Goal: Find contact information: Find contact information

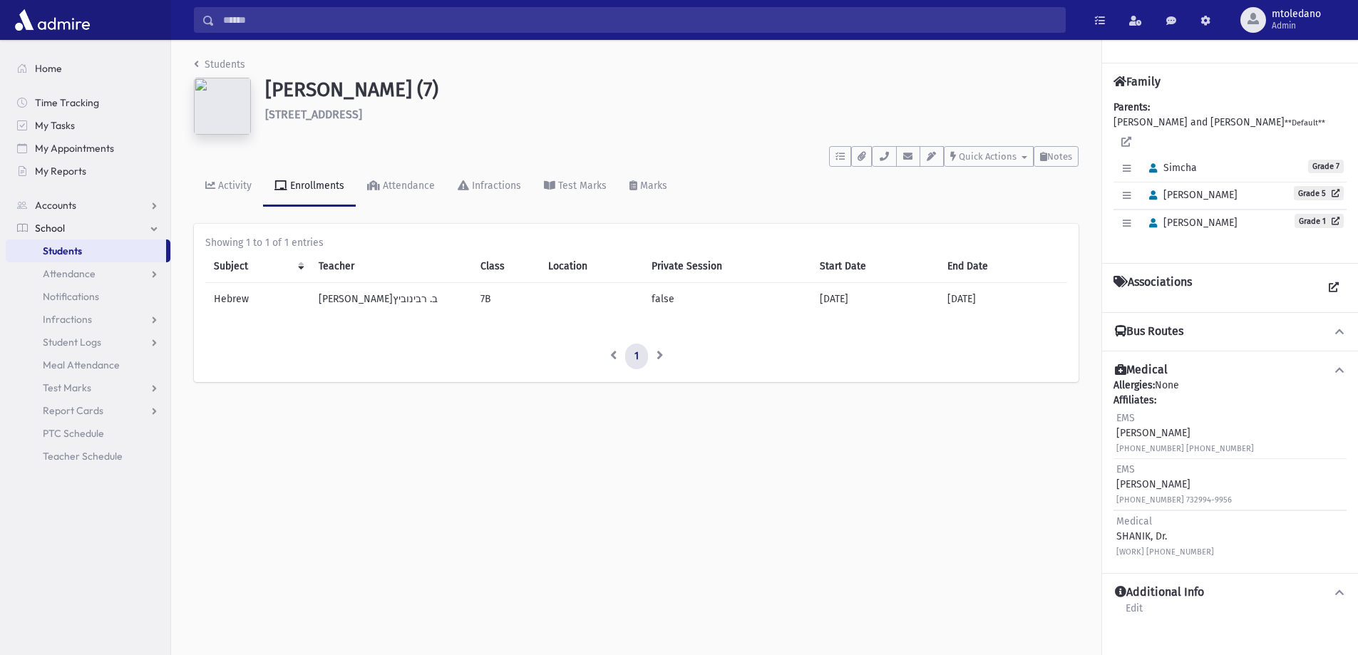
click at [241, 27] on input "Search" at bounding box center [640, 20] width 851 height 26
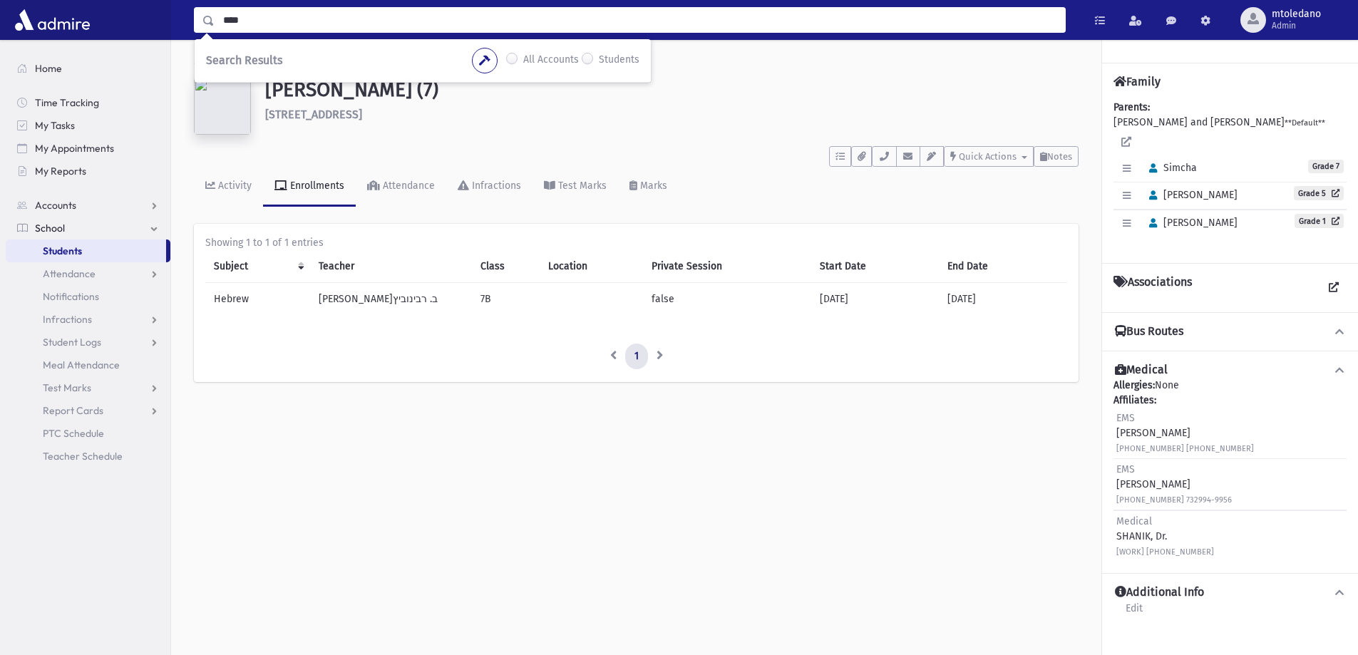
type input "****"
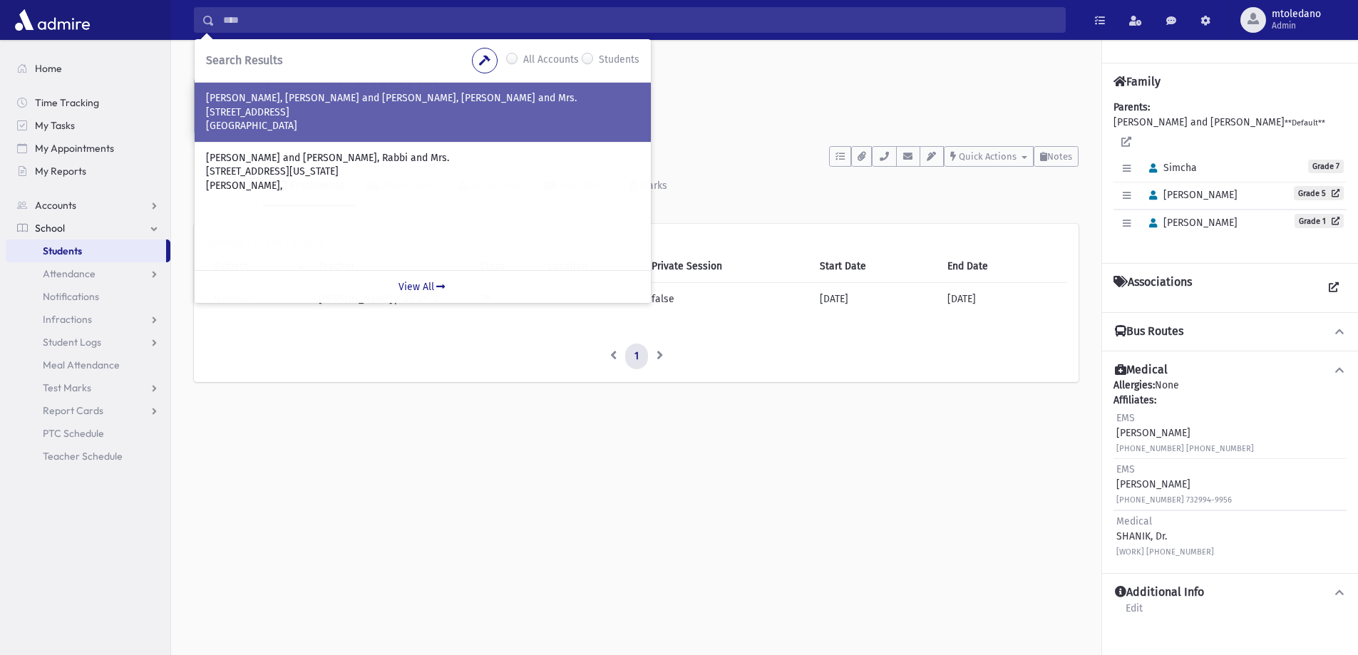
click at [386, 105] on p "METH, Elimelech and Esther Sheine, Rabbi and Mrs." at bounding box center [423, 98] width 434 height 14
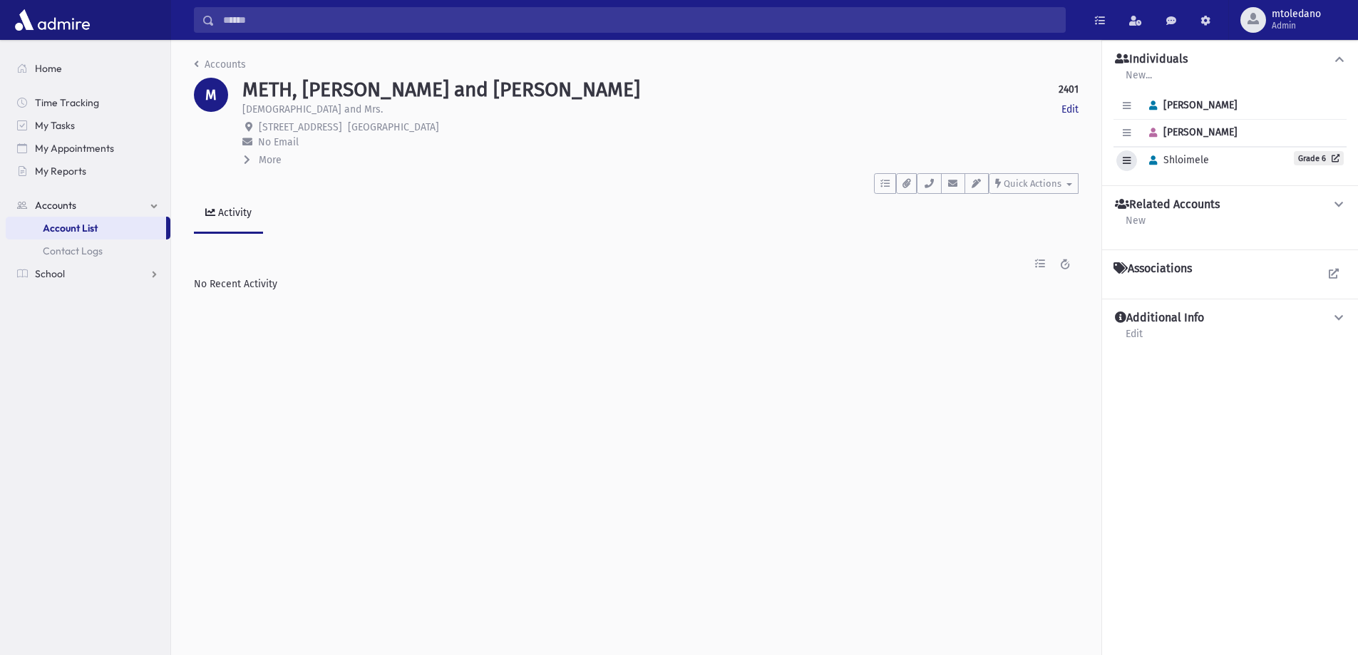
click at [1129, 160] on icon "button" at bounding box center [1127, 160] width 8 height 9
click at [1179, 199] on link "Edit Individual" at bounding box center [1174, 197] width 114 height 26
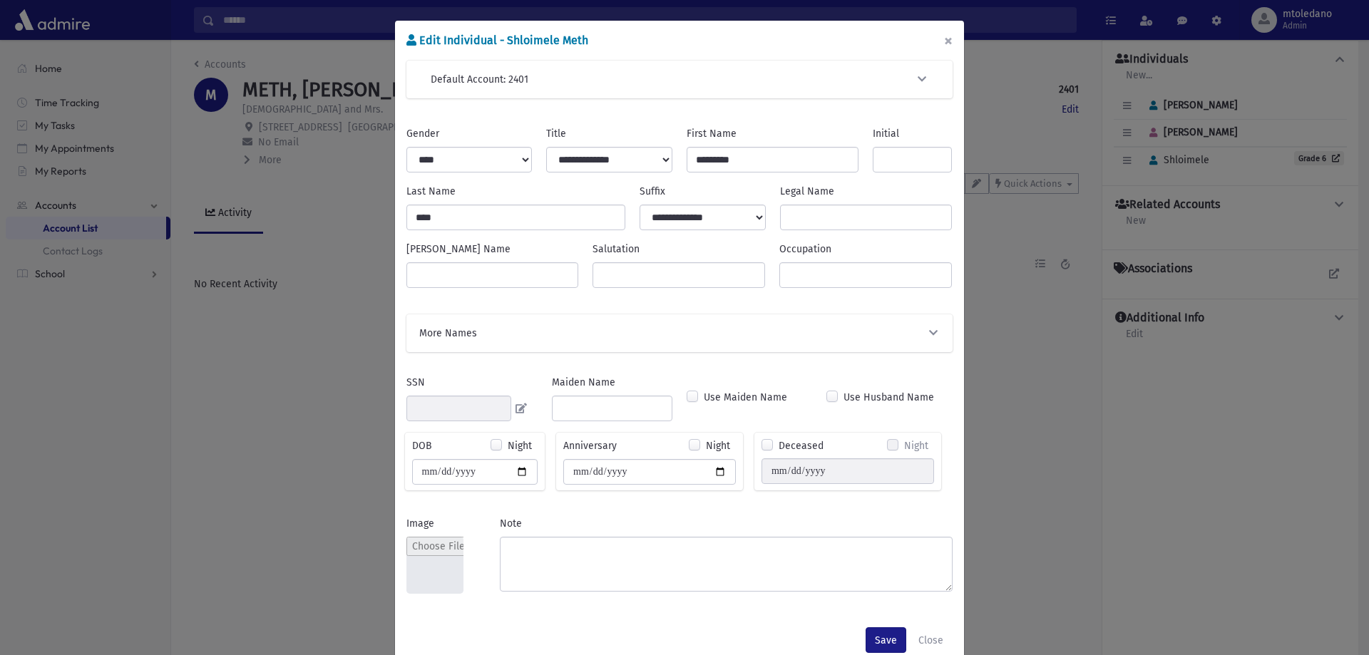
click at [943, 42] on button "×" at bounding box center [948, 41] width 31 height 40
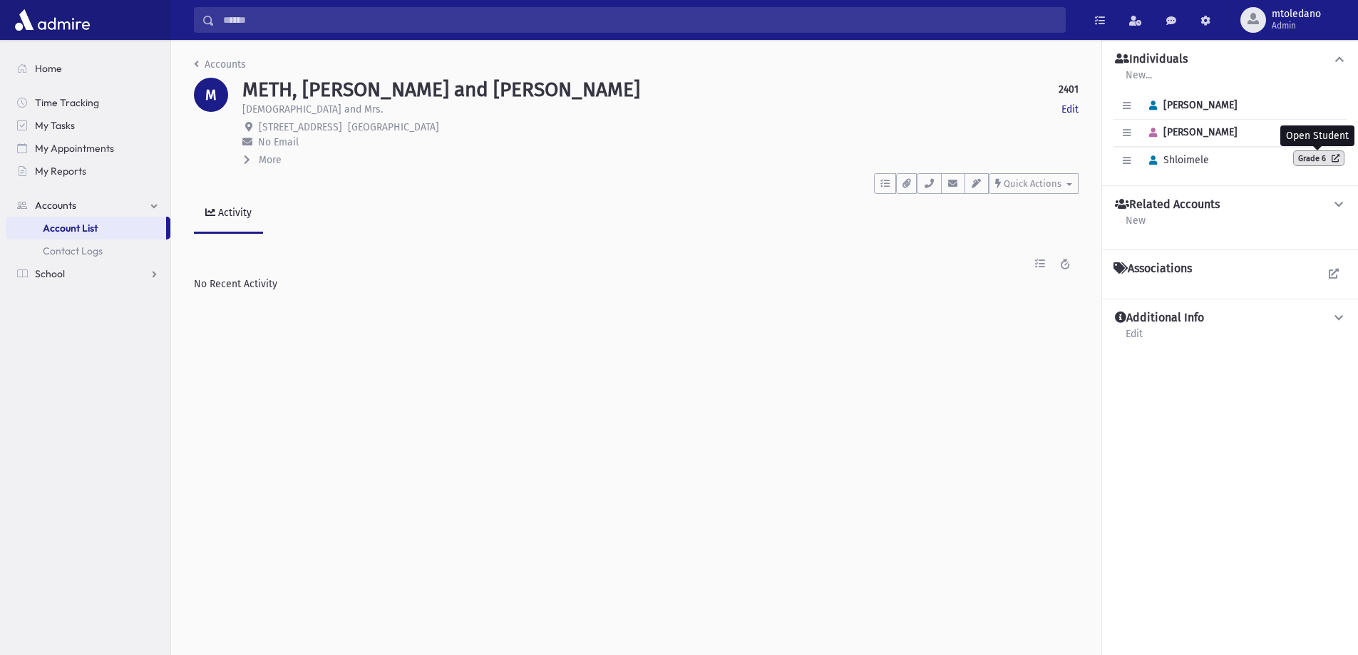
click at [1319, 155] on link "Grade 6" at bounding box center [1319, 158] width 50 height 14
click at [199, 61] on link "Accounts" at bounding box center [220, 64] width 52 height 12
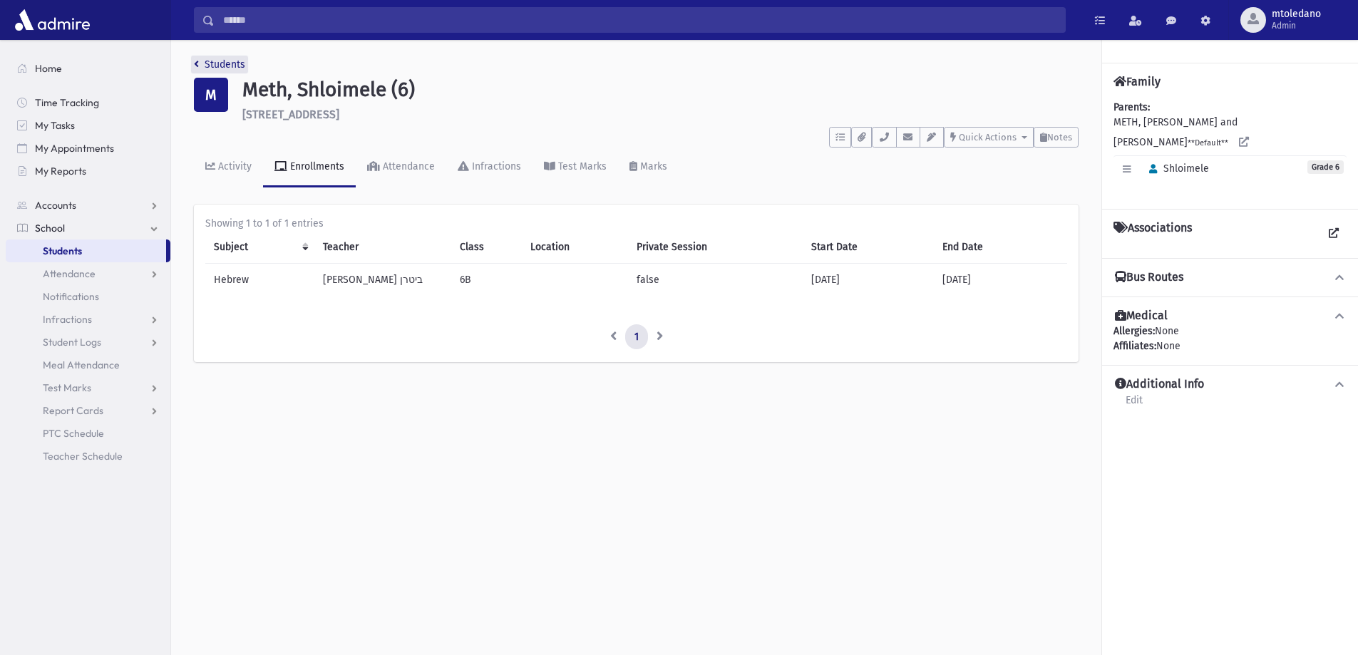
click at [228, 64] on link "Students" at bounding box center [219, 64] width 51 height 12
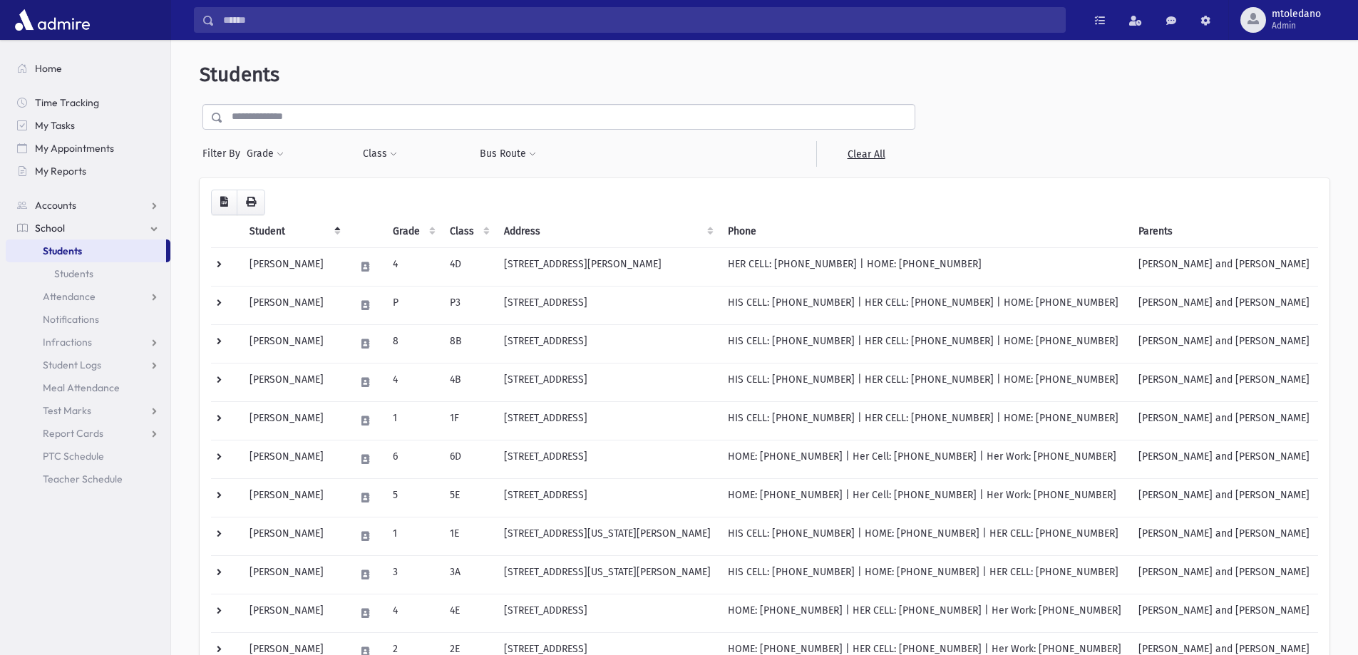
click at [305, 119] on input "text" at bounding box center [569, 117] width 692 height 26
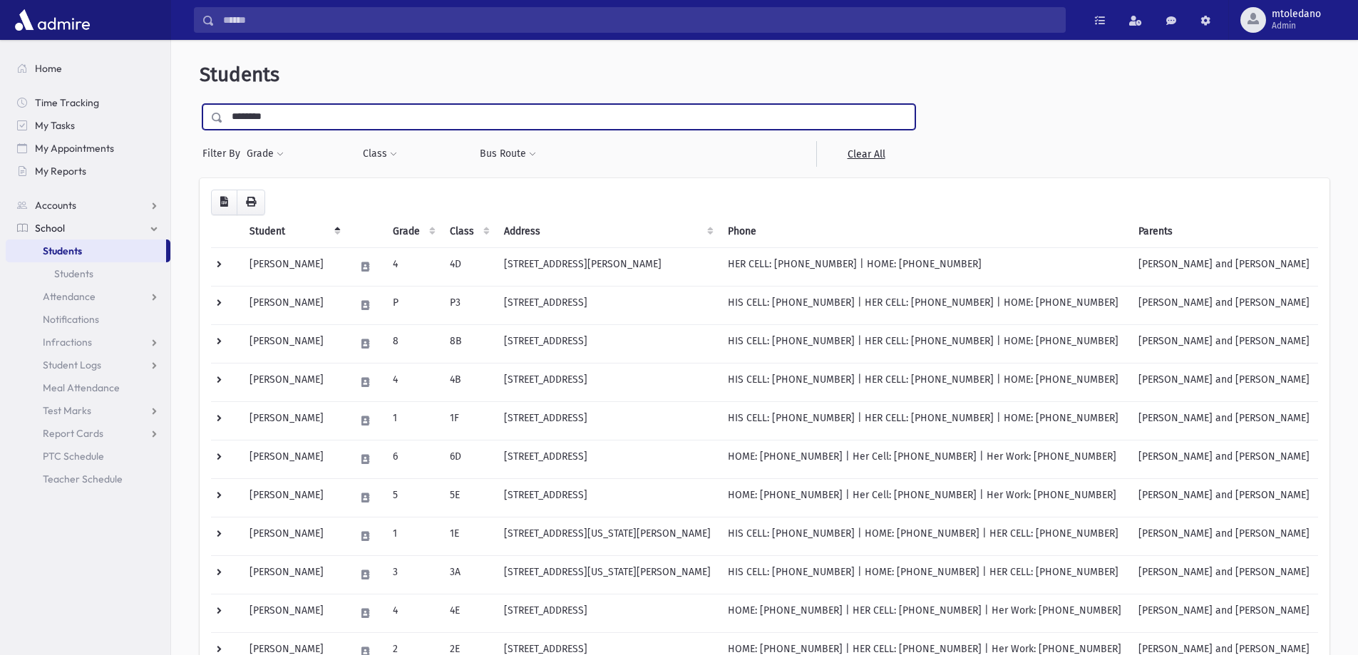
type input "********"
click at [200, 104] on input "submit" at bounding box center [220, 113] width 40 height 19
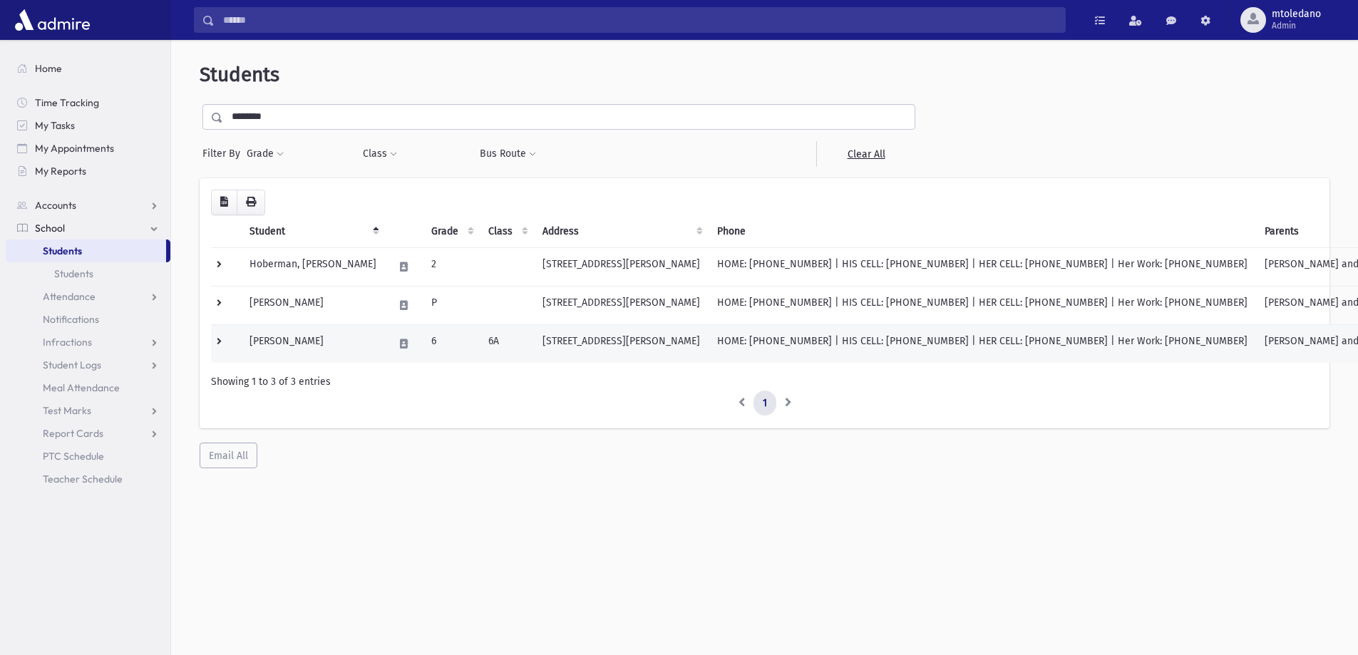
click at [295, 342] on td "[PERSON_NAME]" at bounding box center [313, 343] width 144 height 39
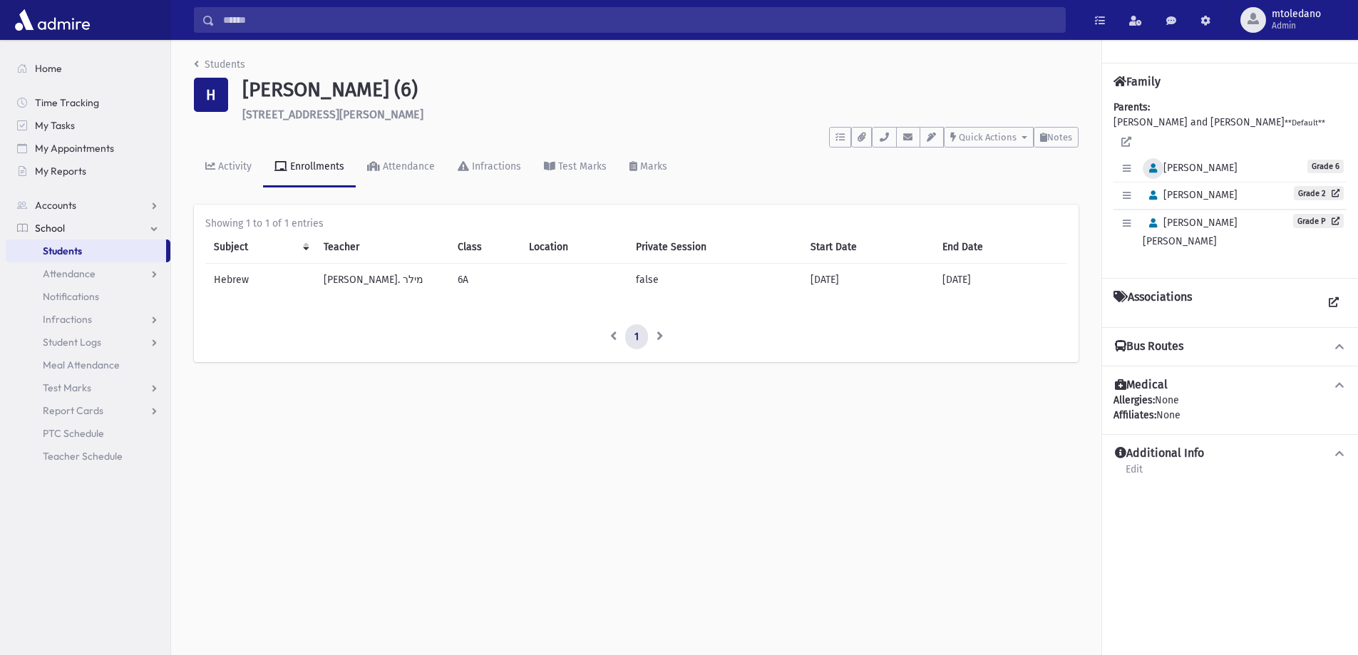
click at [1163, 158] on button "button" at bounding box center [1153, 168] width 21 height 21
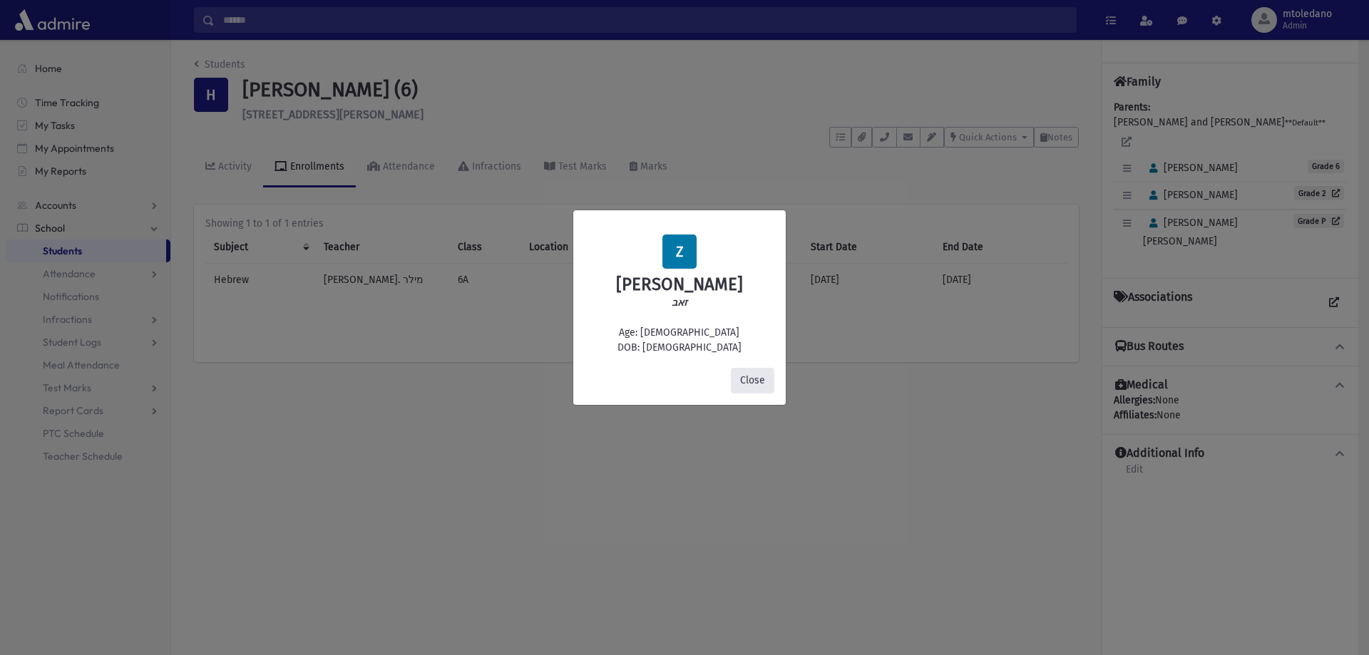
click at [756, 382] on button "Close" at bounding box center [752, 381] width 43 height 26
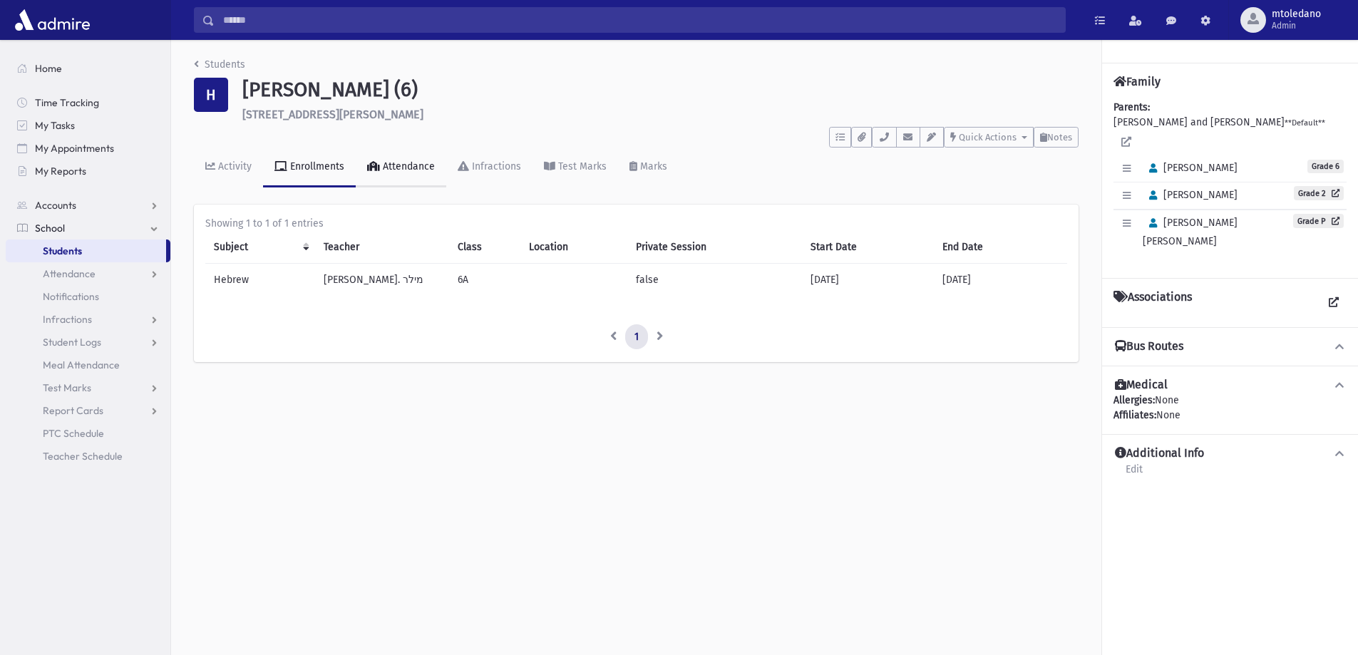
click at [428, 164] on div "Attendance" at bounding box center [407, 166] width 55 height 12
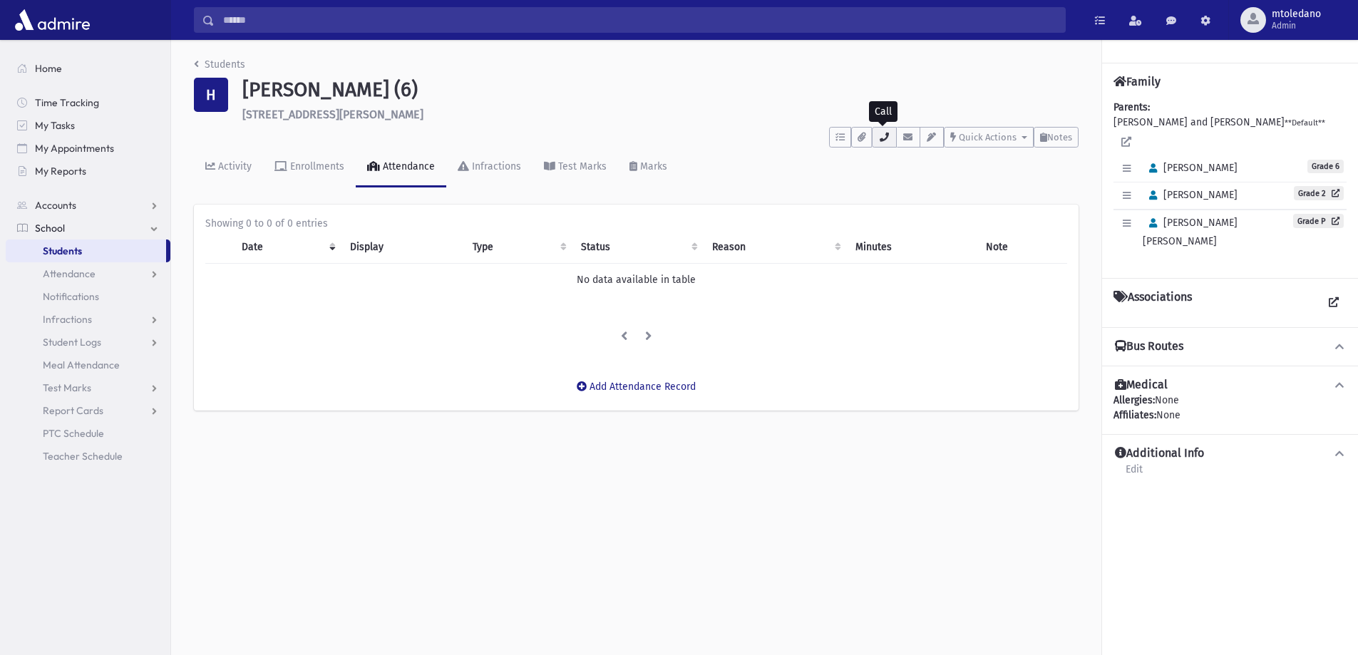
click at [882, 134] on icon "button" at bounding box center [884, 137] width 11 height 9
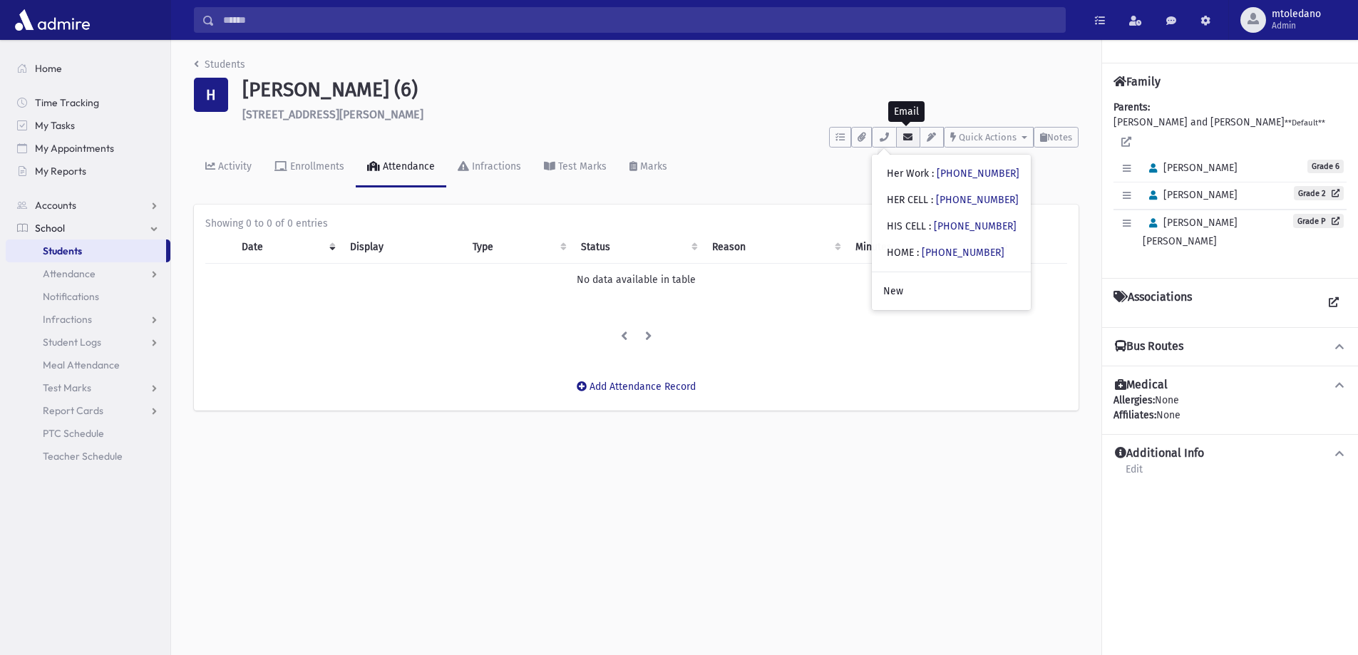
click at [903, 137] on icon "button" at bounding box center [908, 137] width 11 height 9
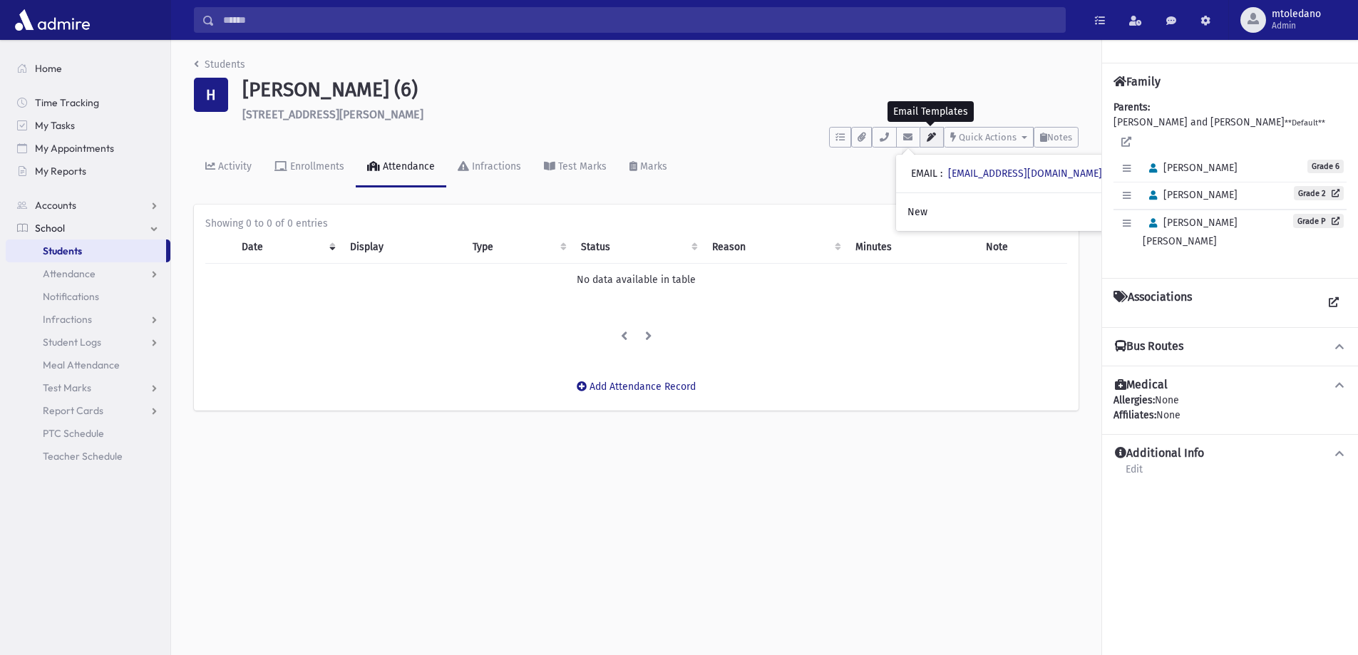
click at [933, 136] on icon "button" at bounding box center [931, 137] width 11 height 9
click at [964, 137] on span "Quick Actions" at bounding box center [988, 137] width 58 height 11
click at [1060, 135] on span "Notes" at bounding box center [1060, 137] width 25 height 11
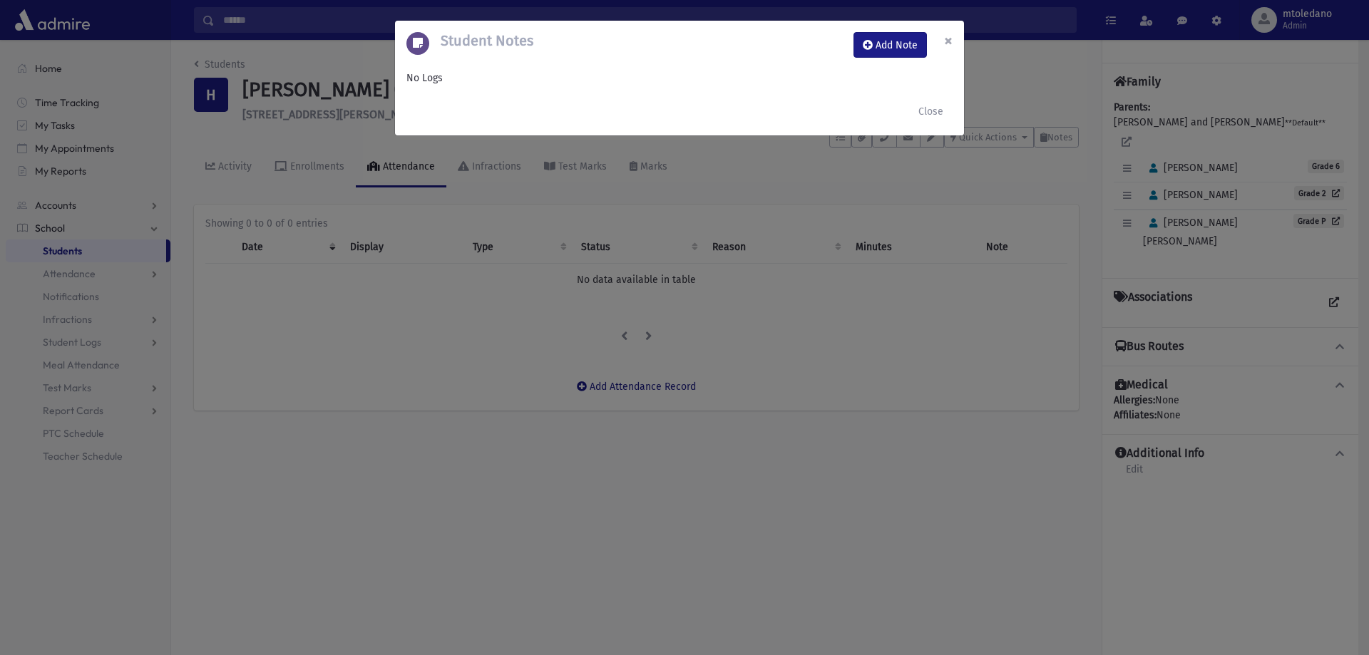
click at [953, 32] on button "×" at bounding box center [948, 41] width 31 height 40
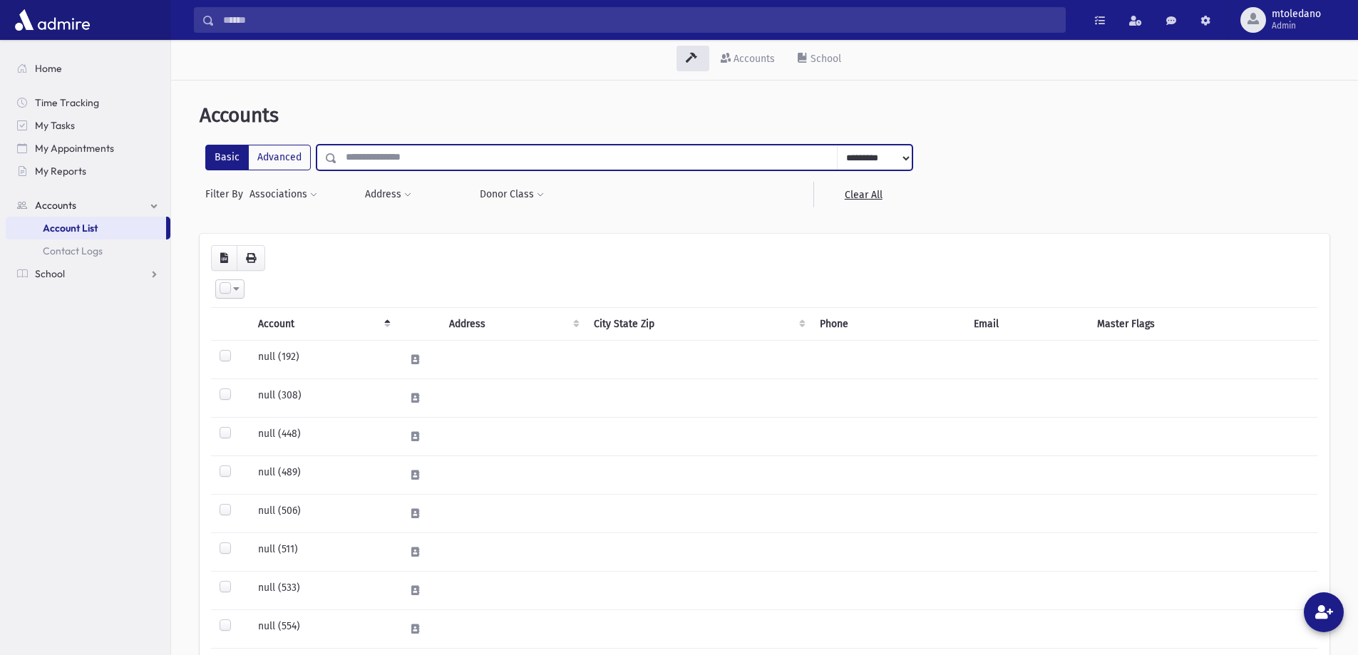
click at [350, 154] on input "text" at bounding box center [587, 158] width 501 height 26
type input "********"
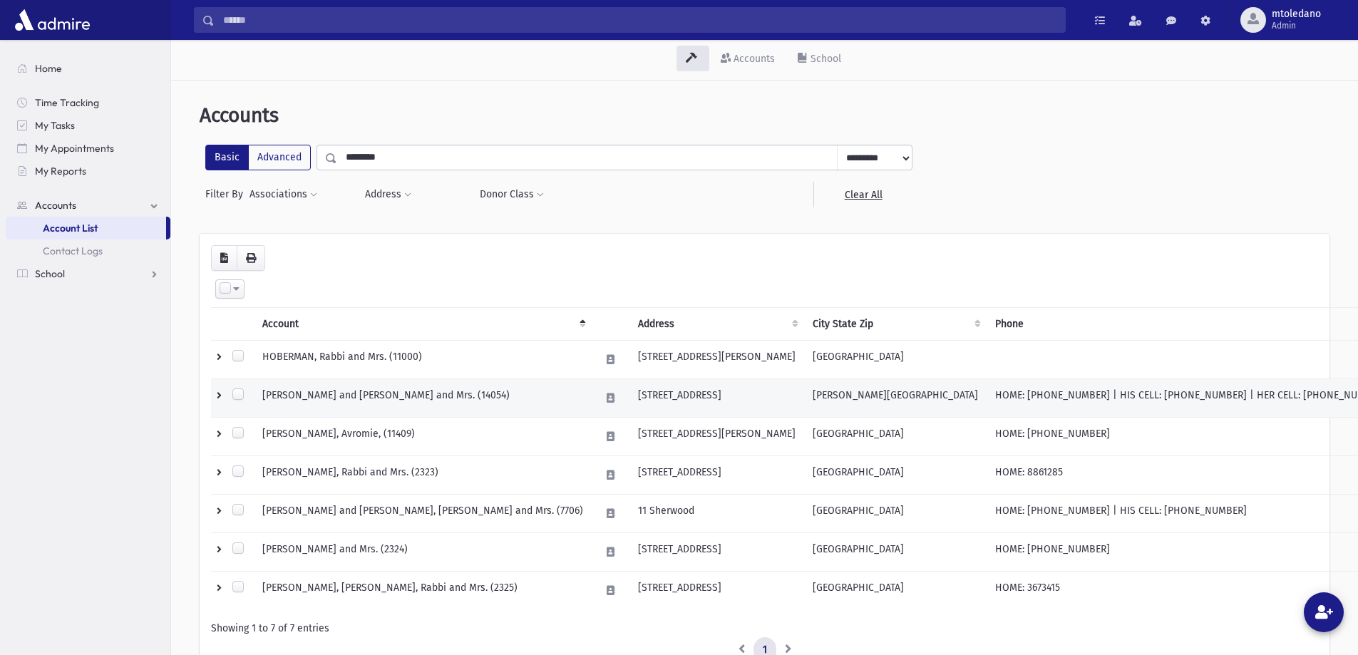
click at [382, 397] on td "[PERSON_NAME] and [PERSON_NAME] and Mrs. (14054)" at bounding box center [423, 398] width 338 height 39
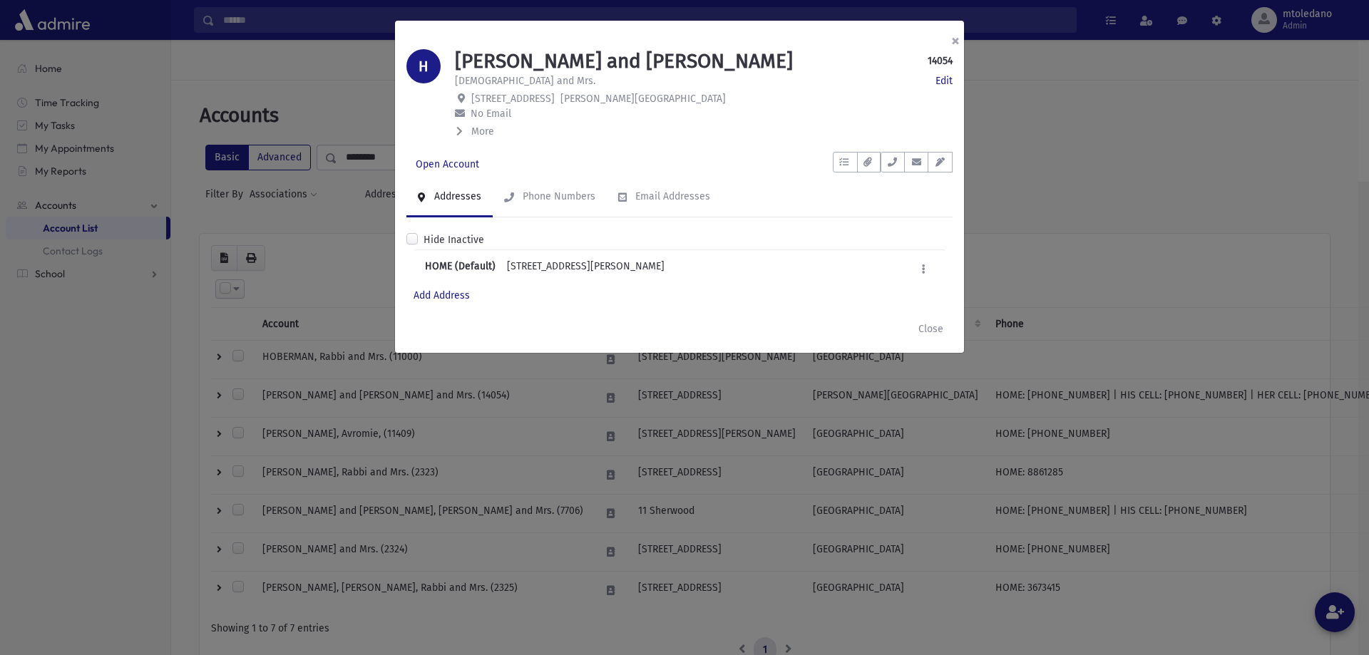
click at [957, 41] on button "×" at bounding box center [955, 41] width 31 height 40
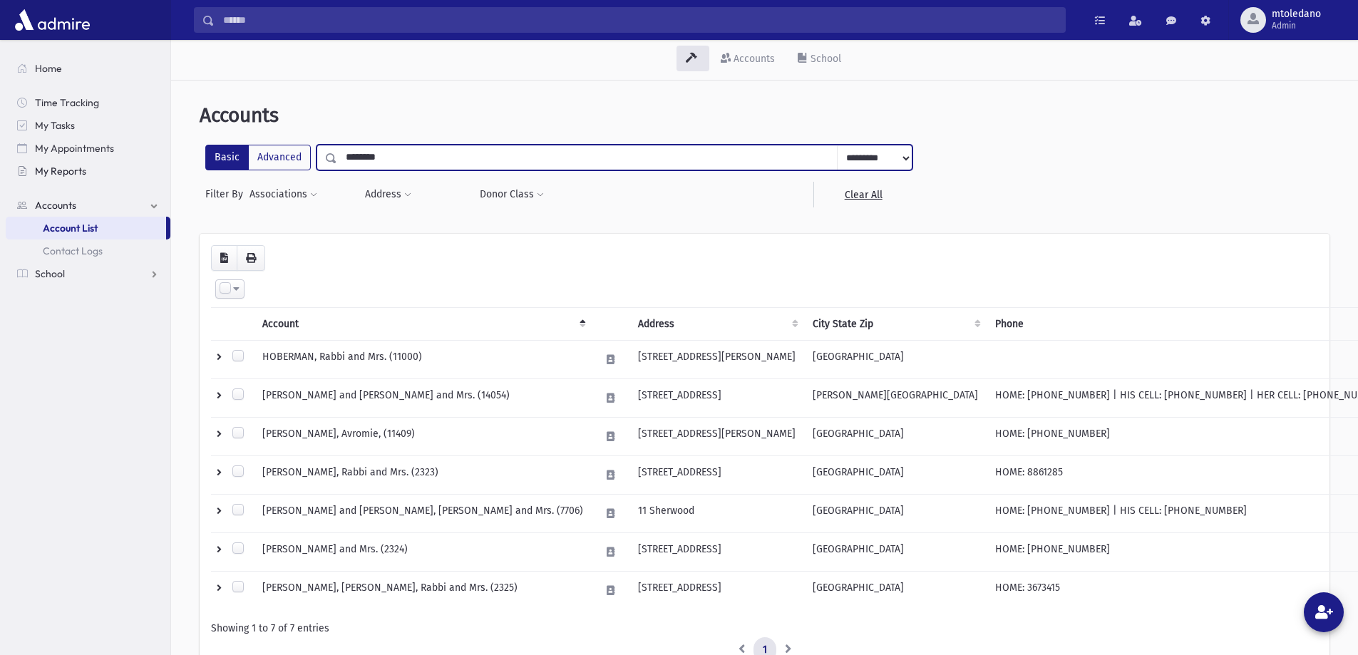
drag, startPoint x: 424, startPoint y: 161, endPoint x: 103, endPoint y: 173, distance: 321.1
click at [121, 163] on div "Search Results All Accounts" at bounding box center [679, 369] width 1358 height 739
type input "*********"
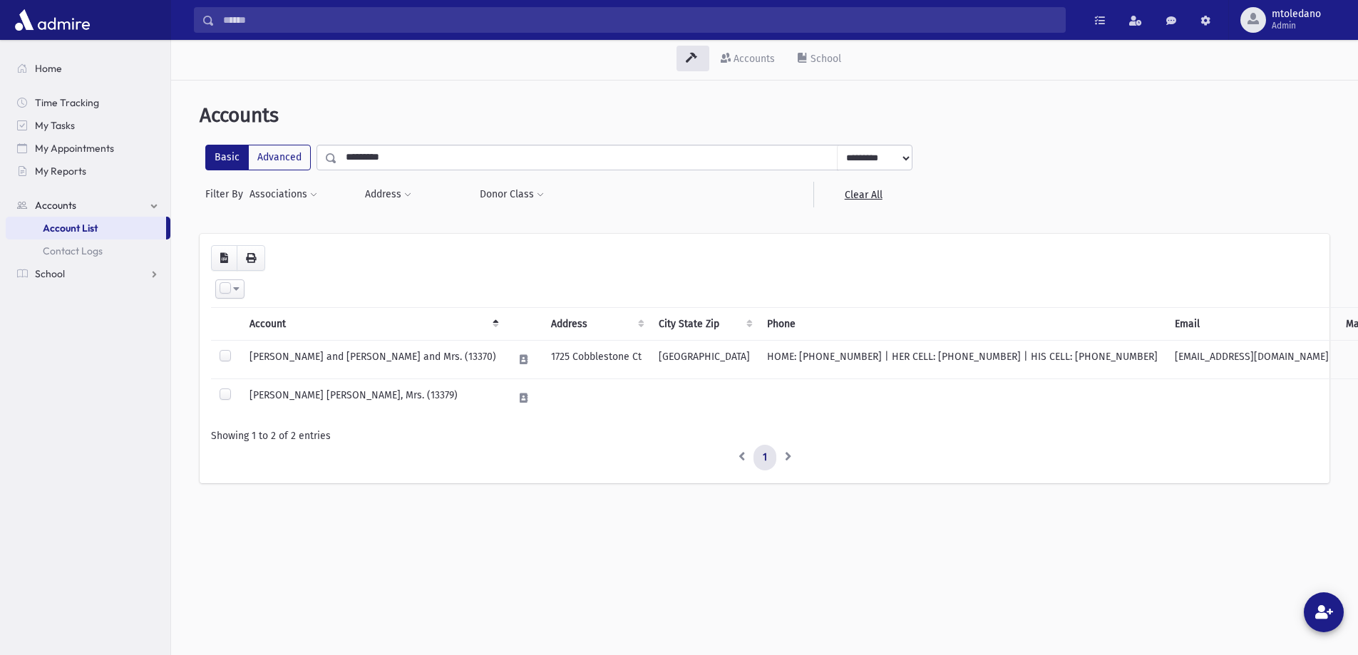
click at [441, 352] on td "ROZENFELD, Benzion and Hindy, Rabbi and Mrs. (13370)" at bounding box center [373, 360] width 264 height 39
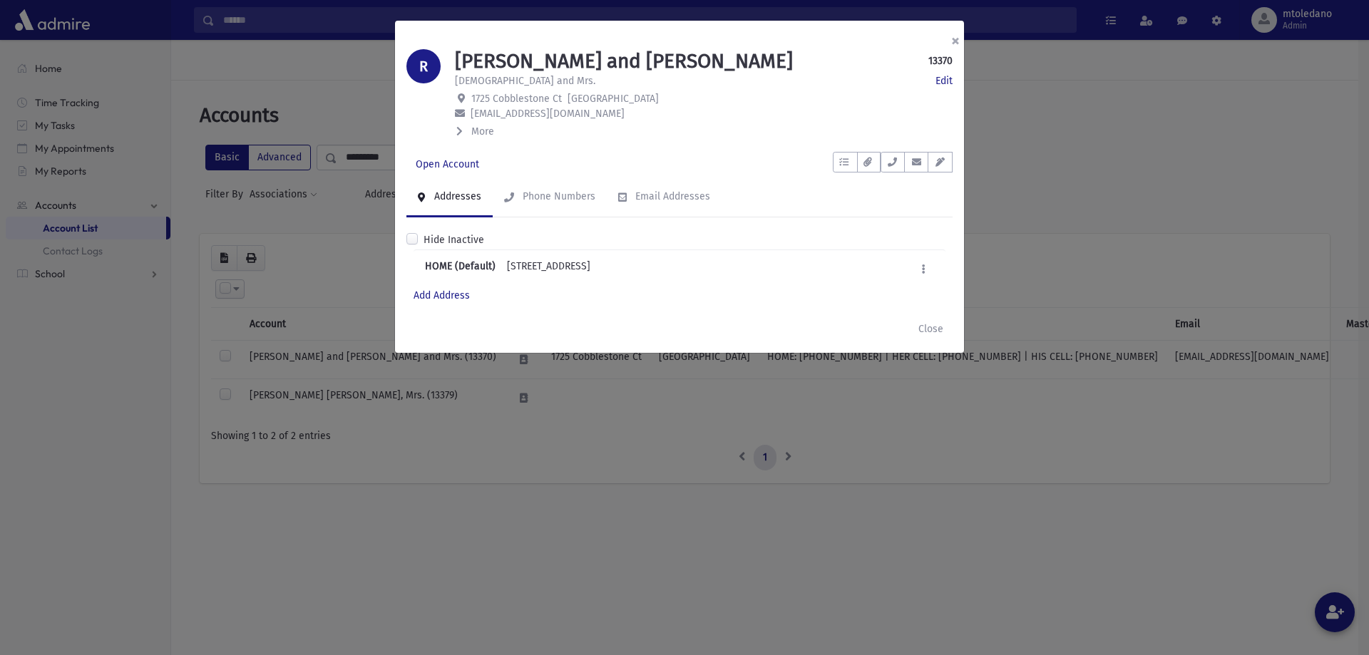
click at [956, 36] on button "×" at bounding box center [955, 41] width 31 height 40
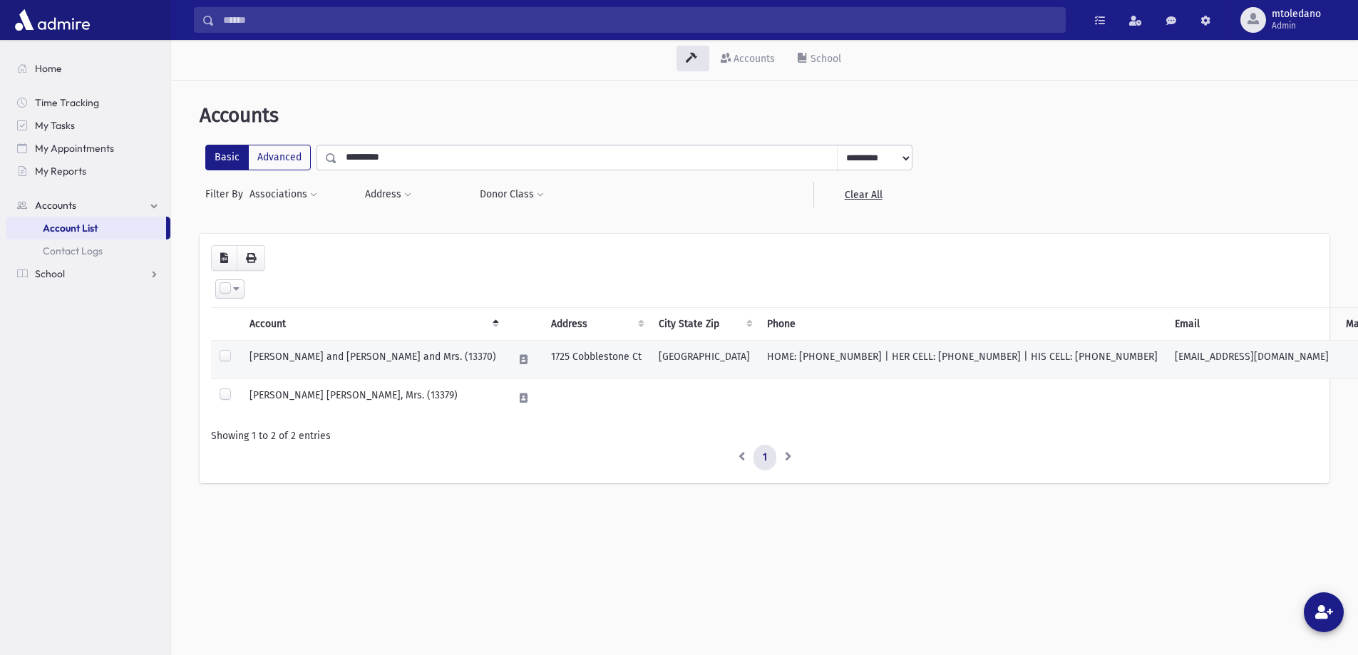
click at [727, 357] on td "Toms River, NJ 08755" at bounding box center [704, 360] width 108 height 39
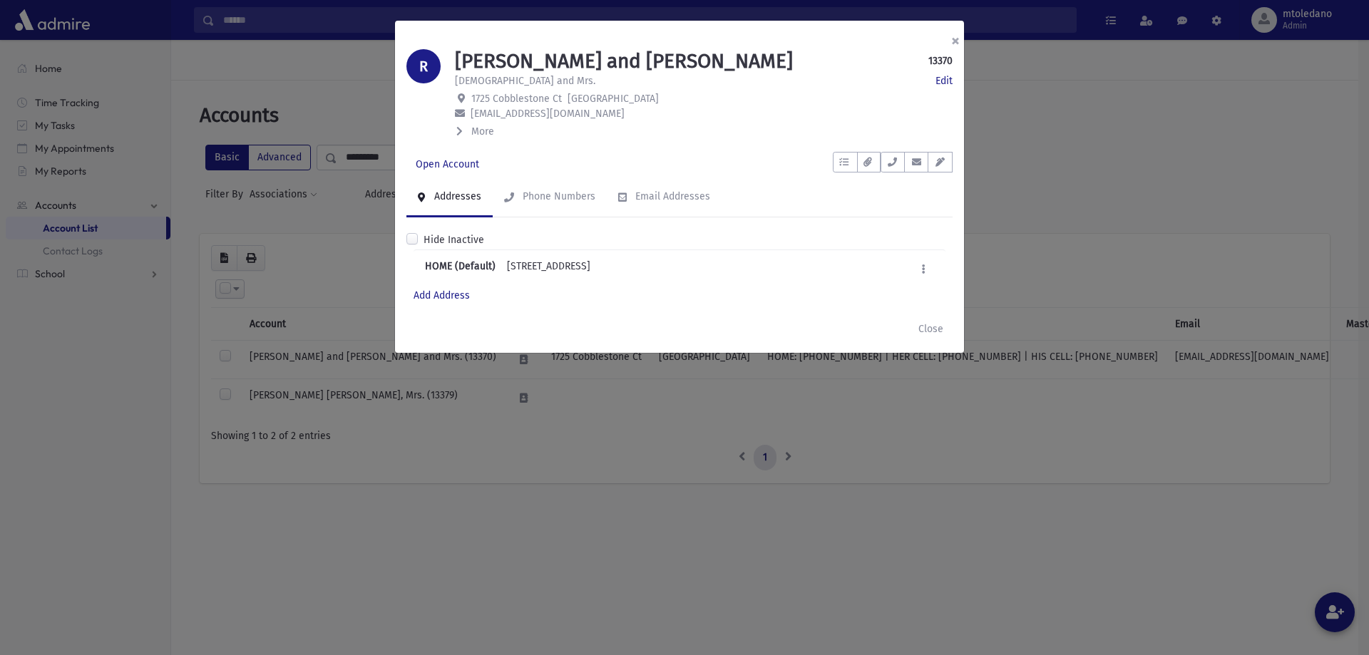
click at [958, 34] on button "×" at bounding box center [955, 41] width 31 height 40
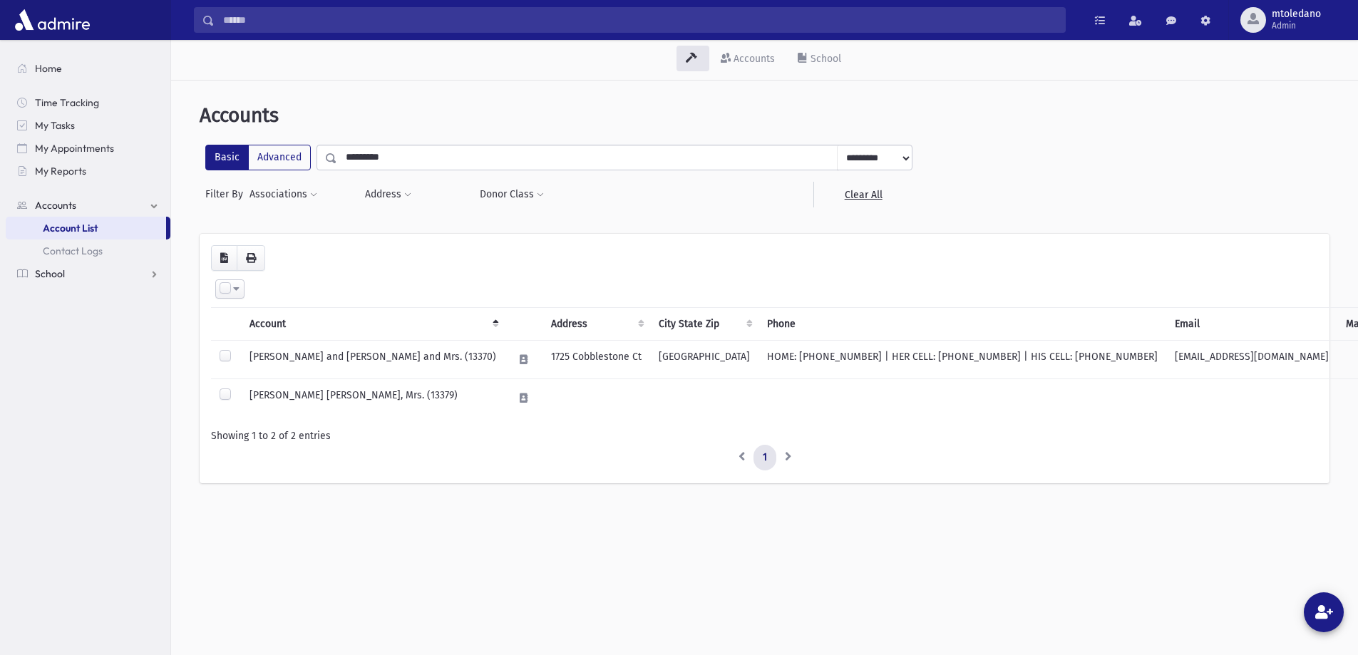
click at [56, 274] on span "School" at bounding box center [50, 273] width 30 height 13
click at [66, 245] on span "Students" at bounding box center [62, 251] width 39 height 13
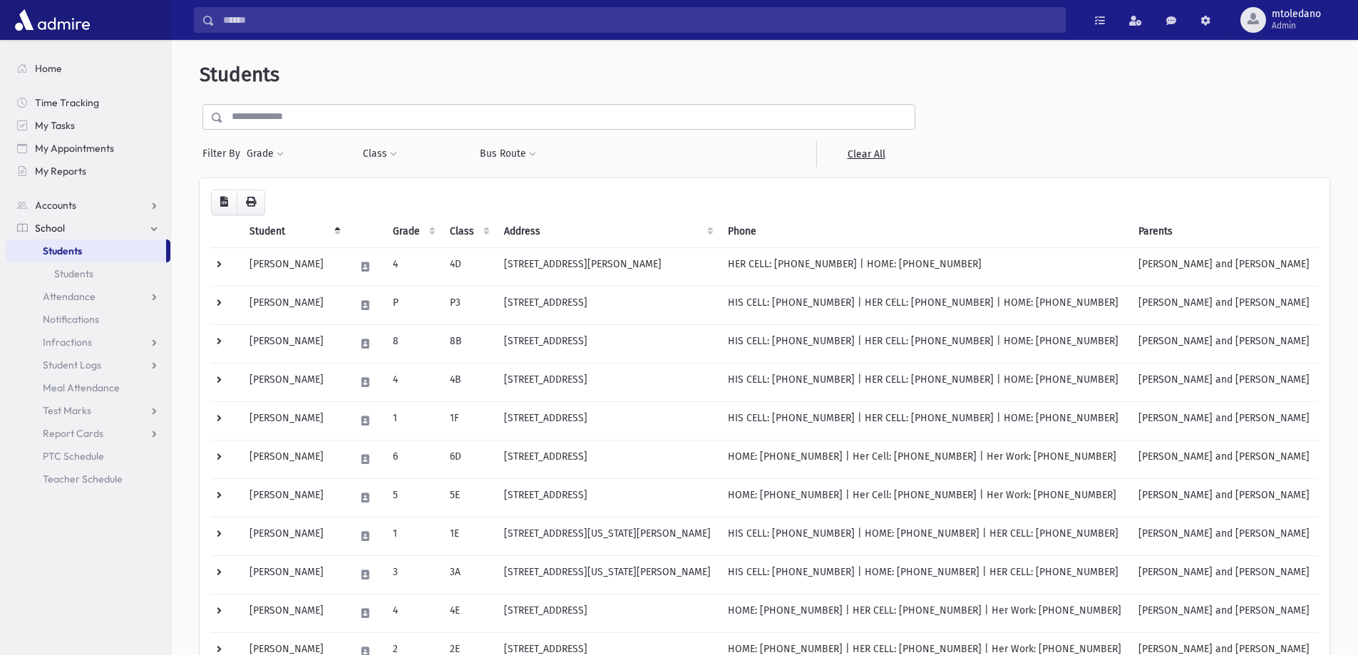
click at [319, 116] on input "text" at bounding box center [569, 117] width 692 height 26
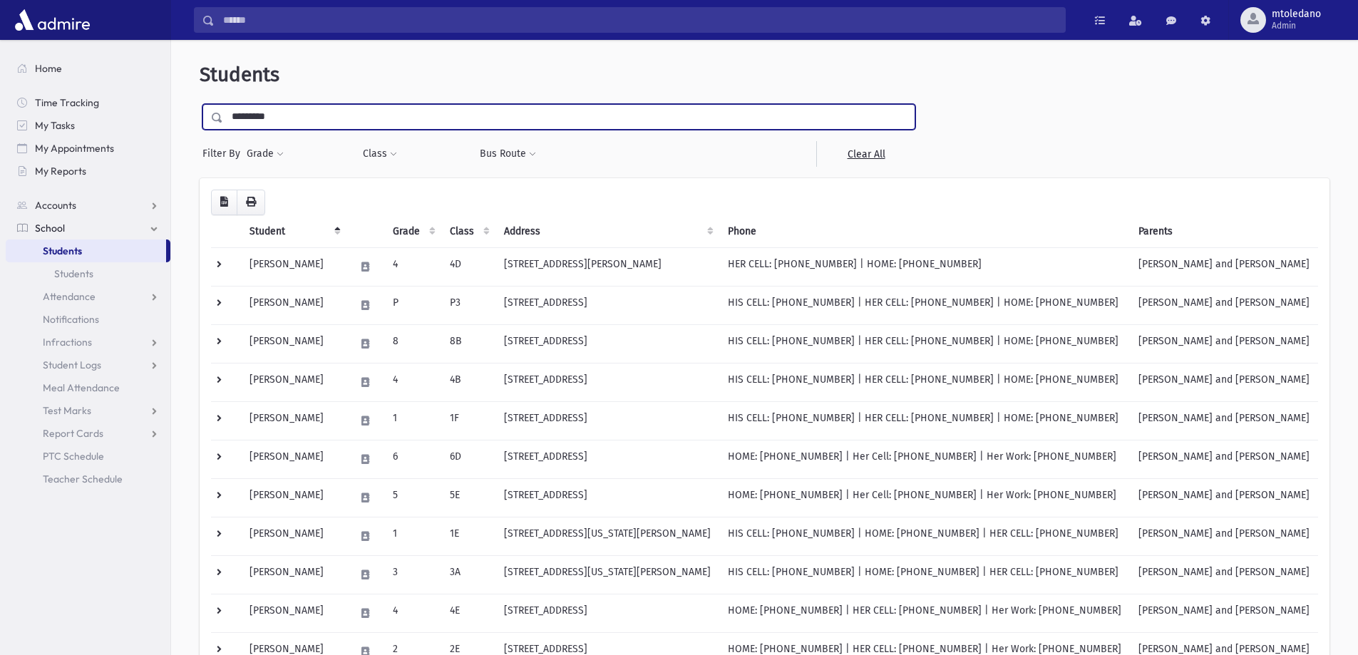
type input "*********"
click at [200, 104] on input "submit" at bounding box center [220, 113] width 40 height 19
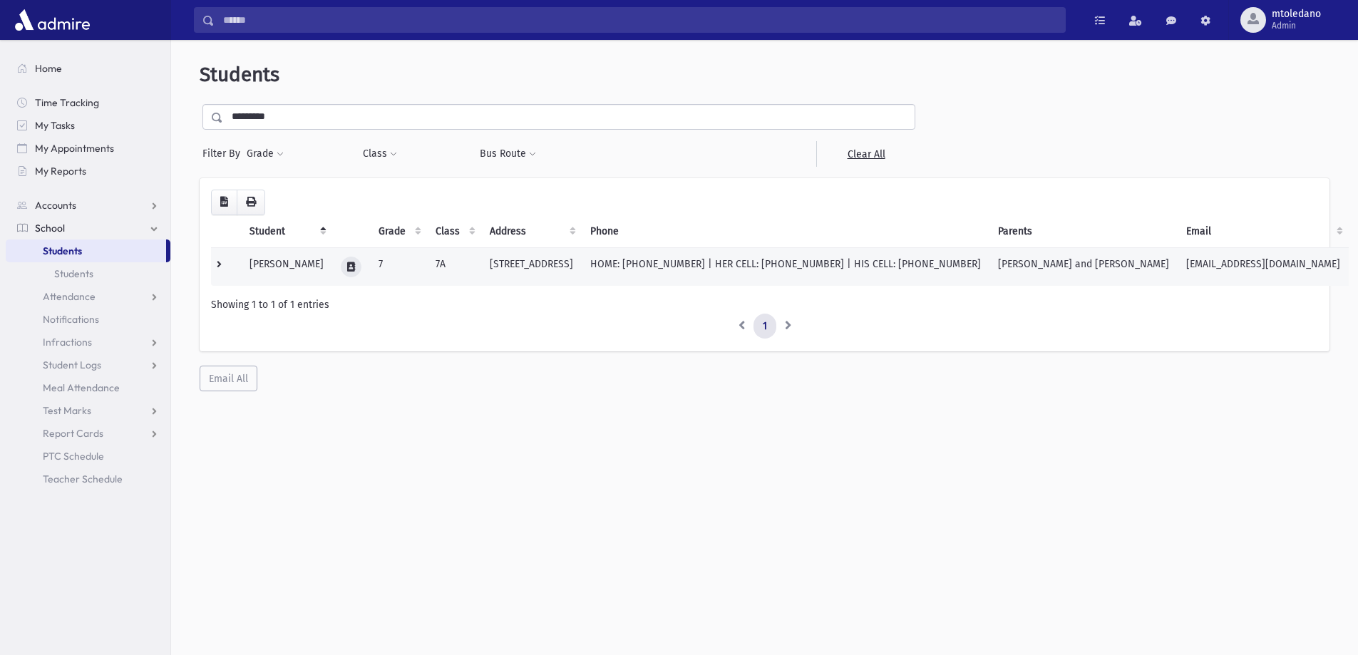
click at [362, 271] on button at bounding box center [351, 267] width 21 height 21
click at [400, 273] on button "button" at bounding box center [398, 267] width 24 height 21
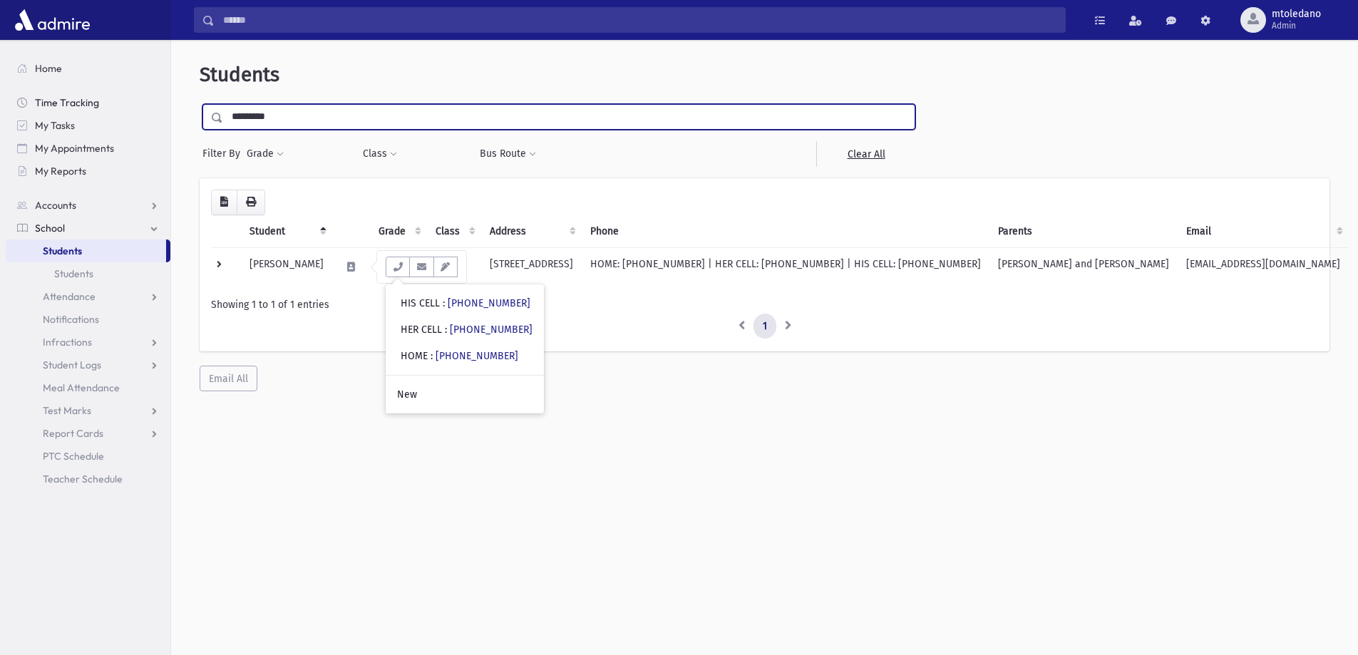
drag, startPoint x: 283, startPoint y: 118, endPoint x: 135, endPoint y: 98, distance: 149.1
click at [135, 98] on div "Search Results All Accounts" at bounding box center [679, 346] width 1358 height 693
type input "******"
click at [200, 104] on input "submit" at bounding box center [220, 113] width 40 height 19
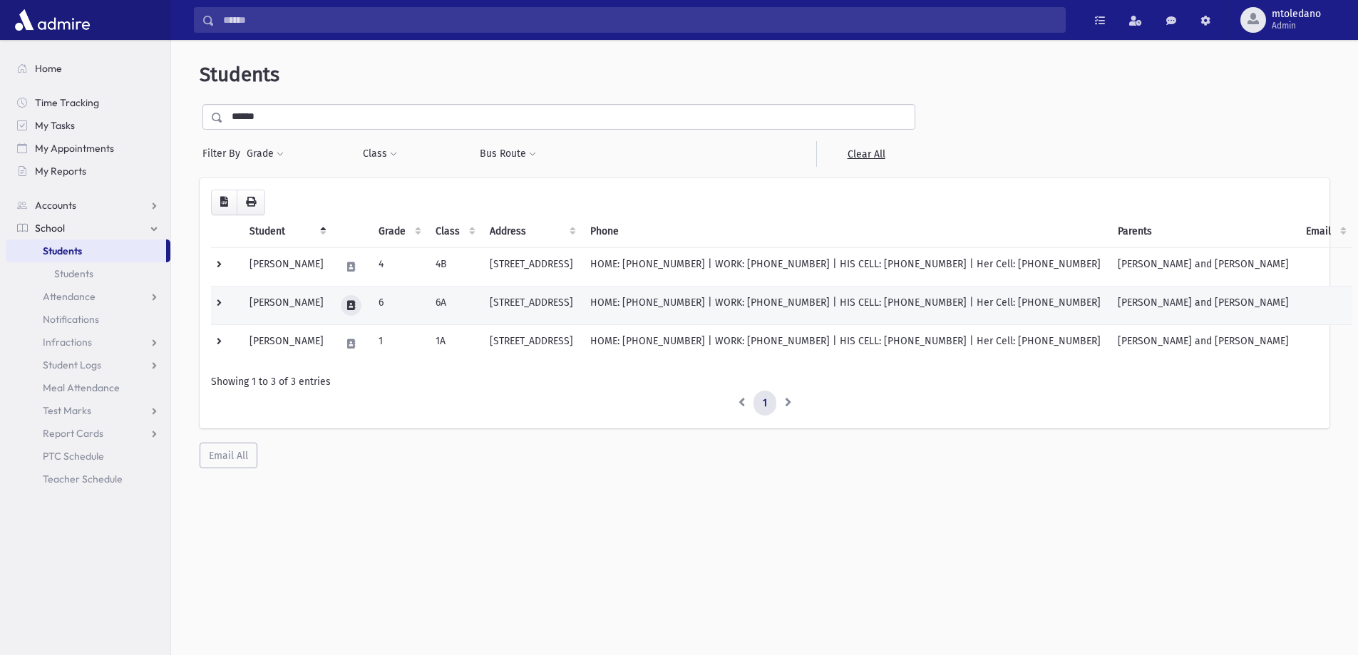
click at [345, 302] on button at bounding box center [351, 305] width 21 height 21
click at [386, 304] on icon "button" at bounding box center [387, 305] width 11 height 9
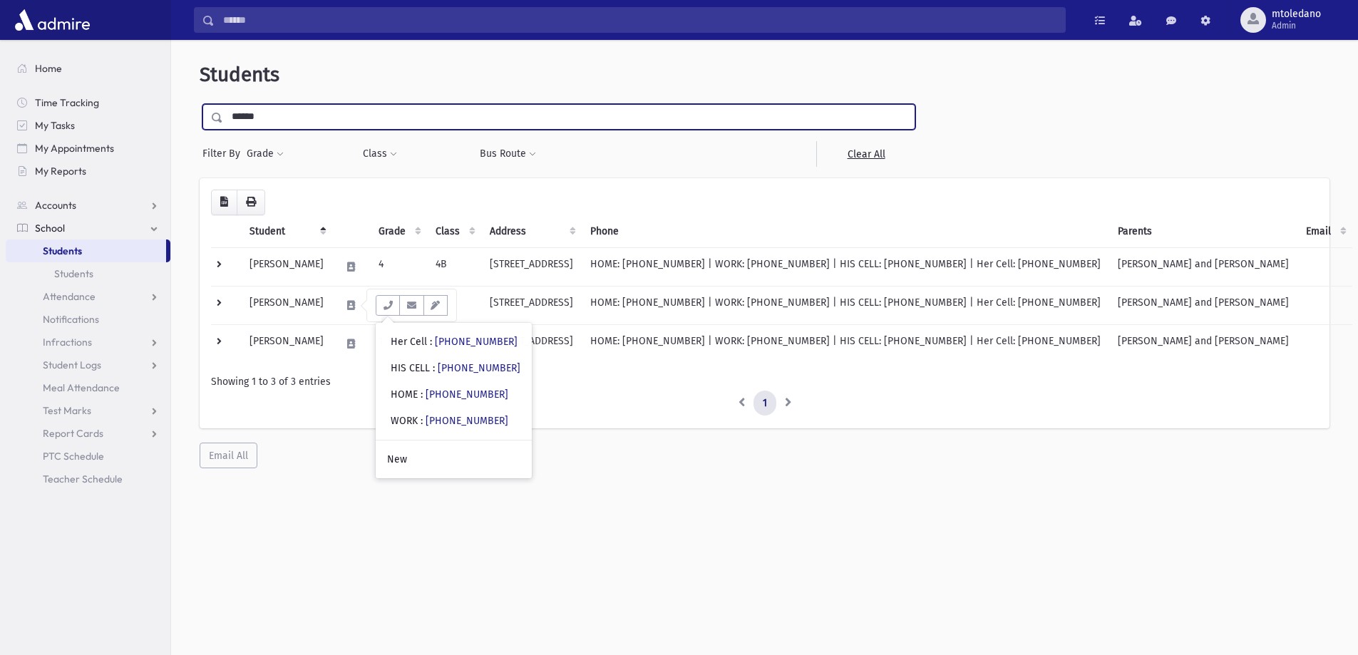
drag, startPoint x: 277, startPoint y: 123, endPoint x: 209, endPoint y: 116, distance: 68.0
click at [209, 116] on div "******" at bounding box center [559, 117] width 713 height 26
type input "*****"
click at [200, 104] on input "submit" at bounding box center [220, 113] width 40 height 19
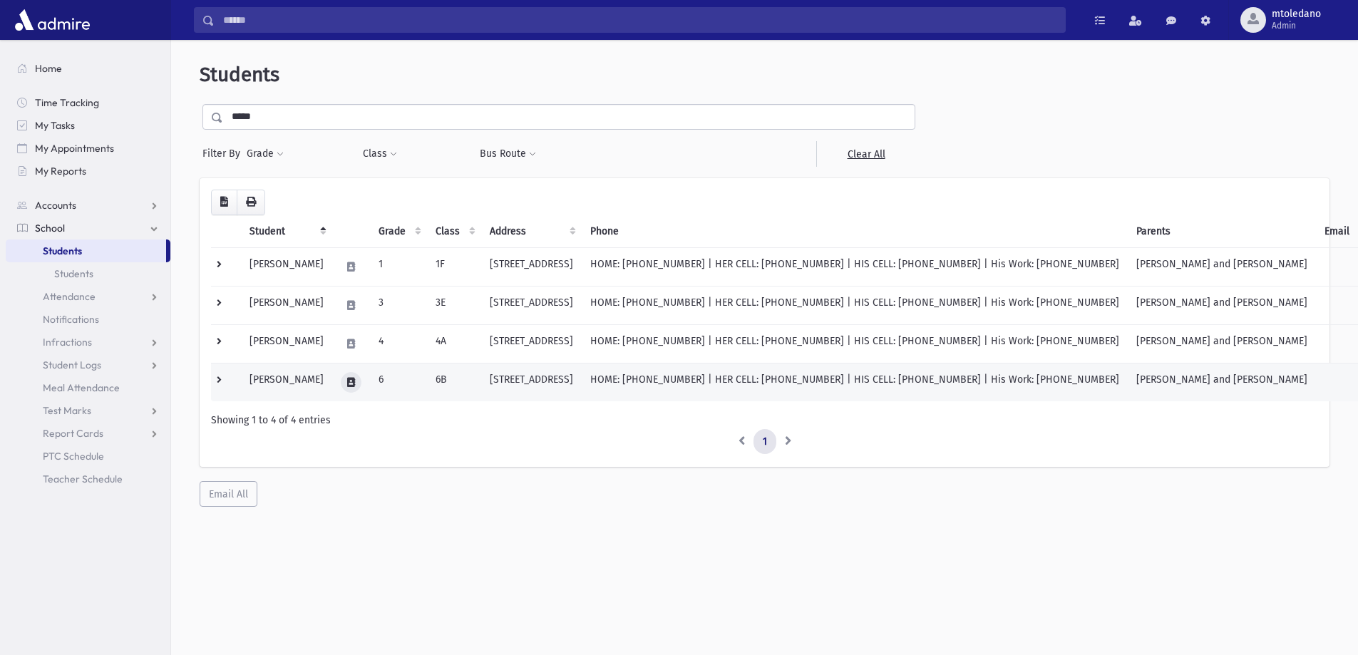
click at [347, 378] on icon at bounding box center [351, 382] width 8 height 9
click at [383, 382] on icon "button" at bounding box center [382, 382] width 11 height 9
click at [380, 380] on icon "button" at bounding box center [382, 382] width 11 height 9
